Goal: Information Seeking & Learning: Learn about a topic

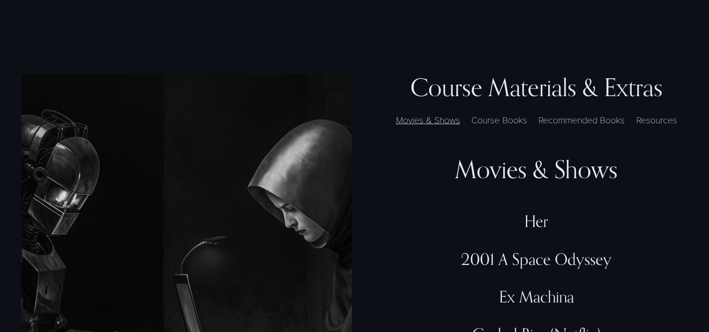
scroll to position [2470, 0]
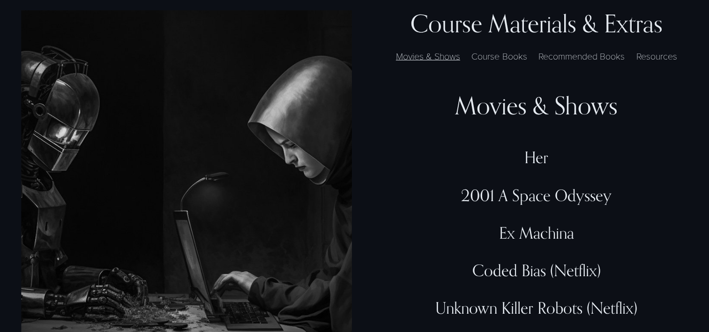
click at [547, 121] on div "Movies & Shows" at bounding box center [536, 106] width 303 height 30
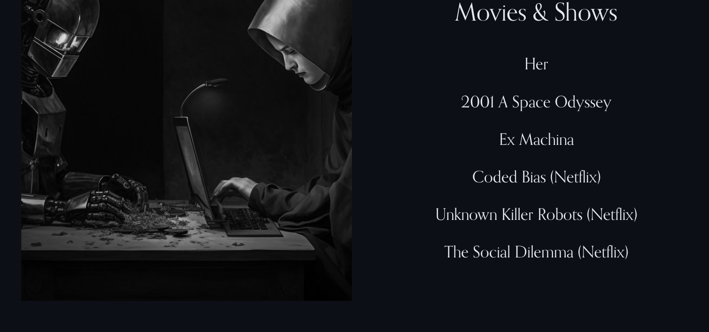
scroll to position [2558, 0]
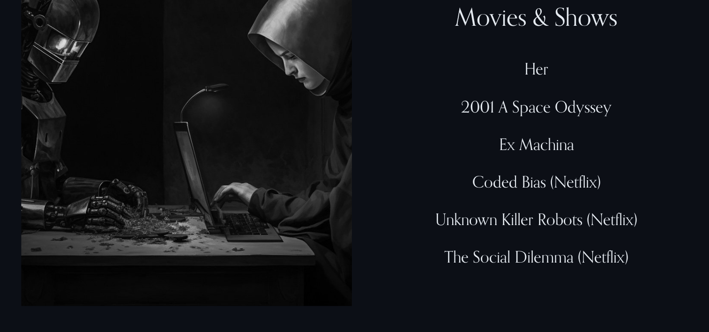
click at [531, 191] on div "Coded Bias (Netflix)" at bounding box center [536, 181] width 303 height 19
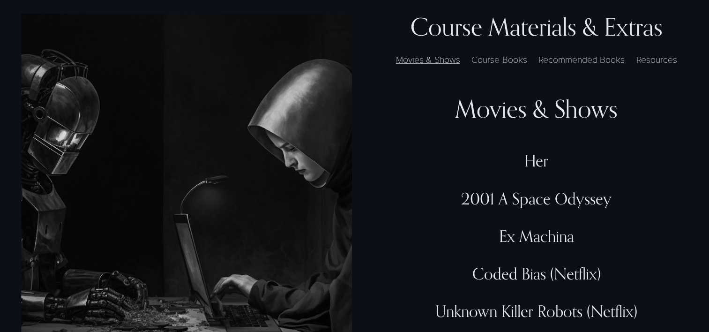
scroll to position [2465, 0]
click at [490, 67] on label "Course Books" at bounding box center [499, 60] width 65 height 14
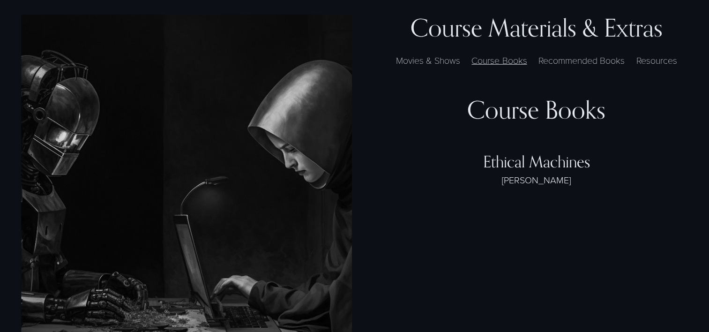
click at [565, 67] on label "Recommended Books" at bounding box center [582, 60] width 96 height 14
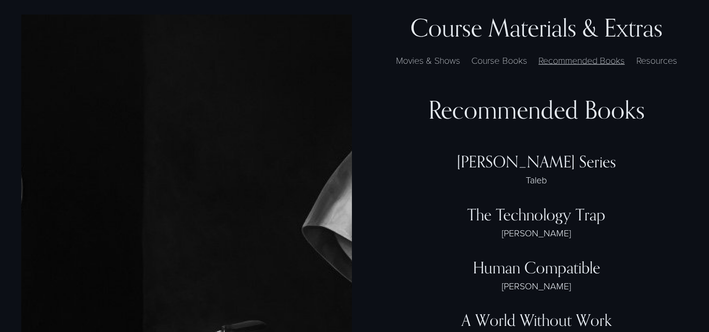
click at [670, 67] on label "Resources" at bounding box center [657, 60] width 50 height 14
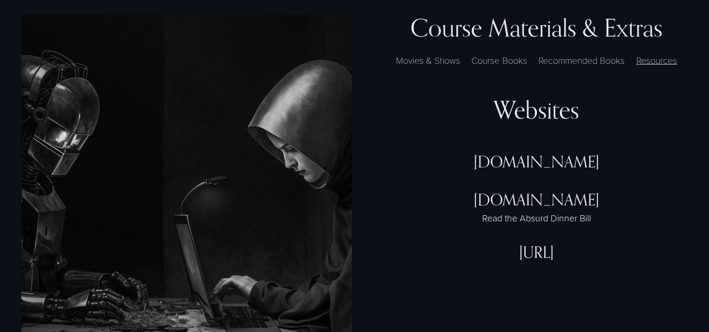
click at [554, 189] on div "[DOMAIN_NAME]" at bounding box center [536, 171] width 303 height 38
click at [538, 224] on div "Read the Absurd Dinner Bill" at bounding box center [536, 217] width 303 height 13
click at [534, 243] on div "[DOMAIN_NAME] Read the Absurd Dinner Bill" at bounding box center [536, 216] width 303 height 53
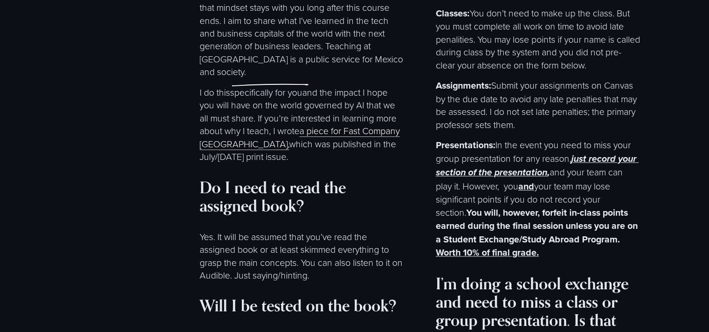
scroll to position [4355, 0]
click at [218, 150] on link "a piece for Fast Company [GEOGRAPHIC_DATA]," at bounding box center [300, 137] width 200 height 25
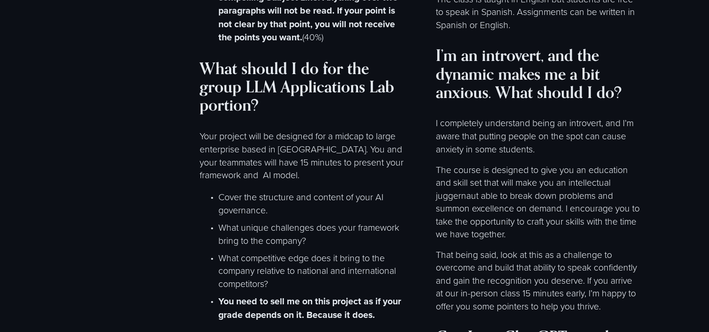
scroll to position [5180, 0]
